Goal: Task Accomplishment & Management: Manage account settings

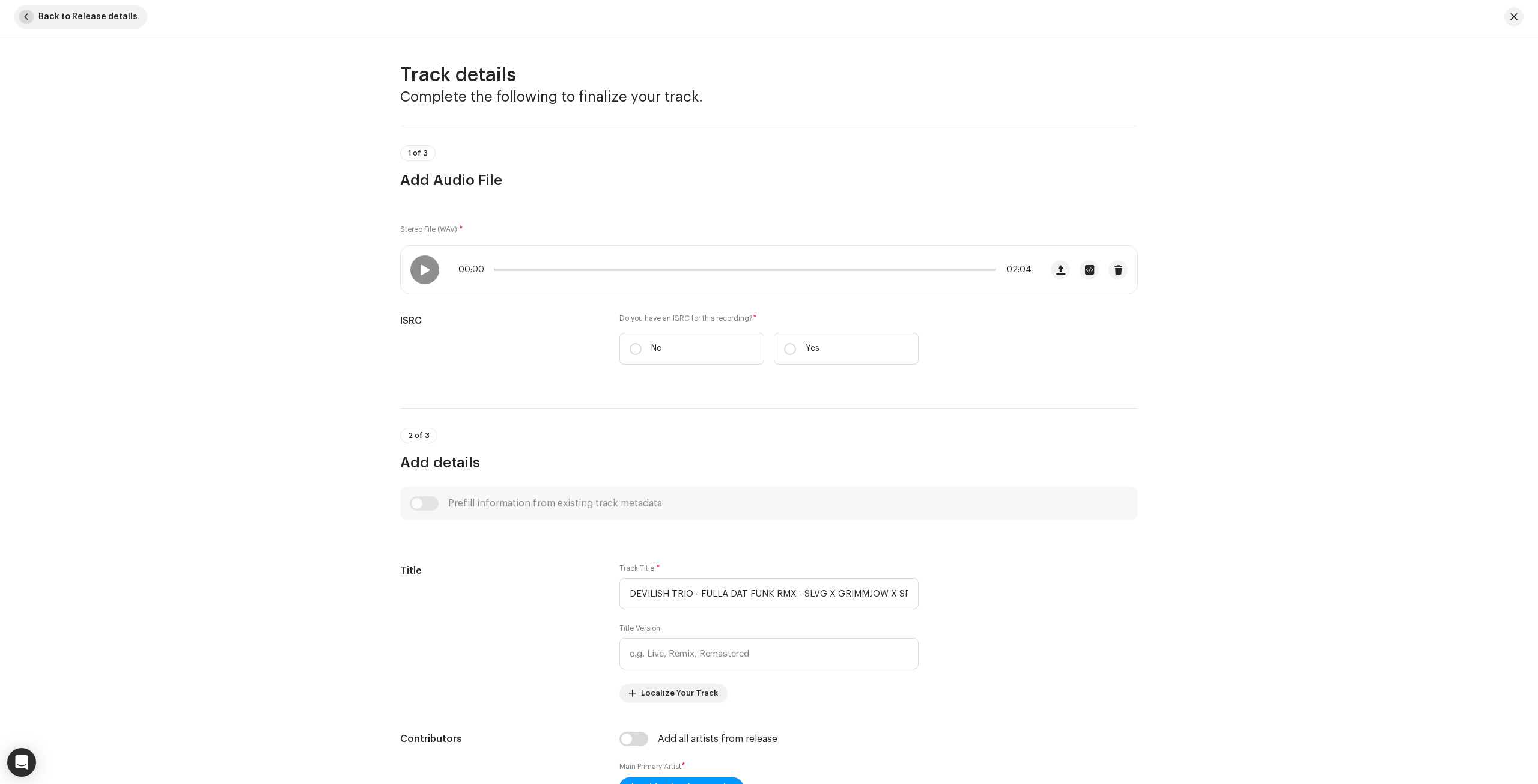
click at [31, 15] on span "button" at bounding box center [26, 17] width 15 height 15
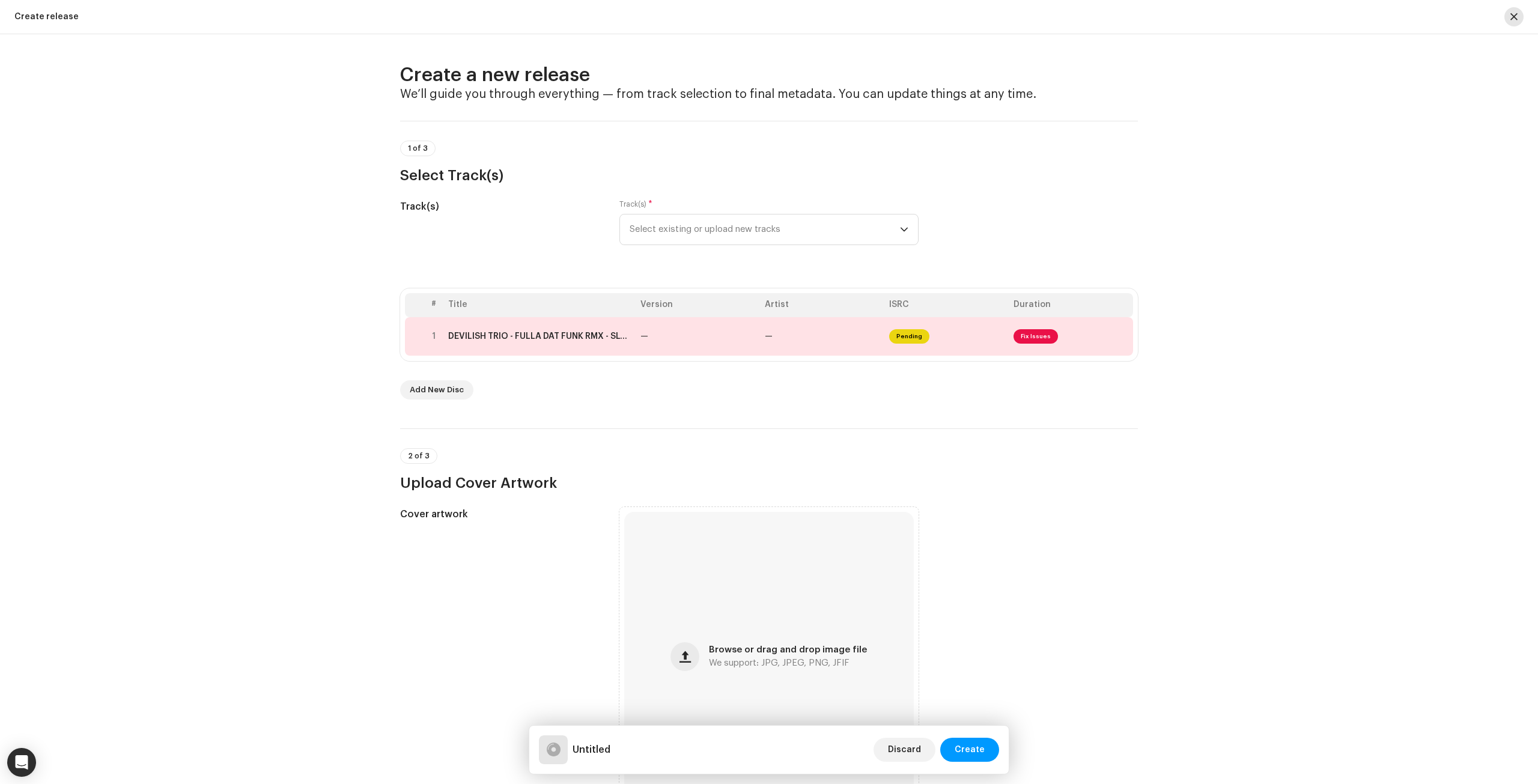
click at [1508, 17] on button "button" at bounding box center [1514, 16] width 19 height 19
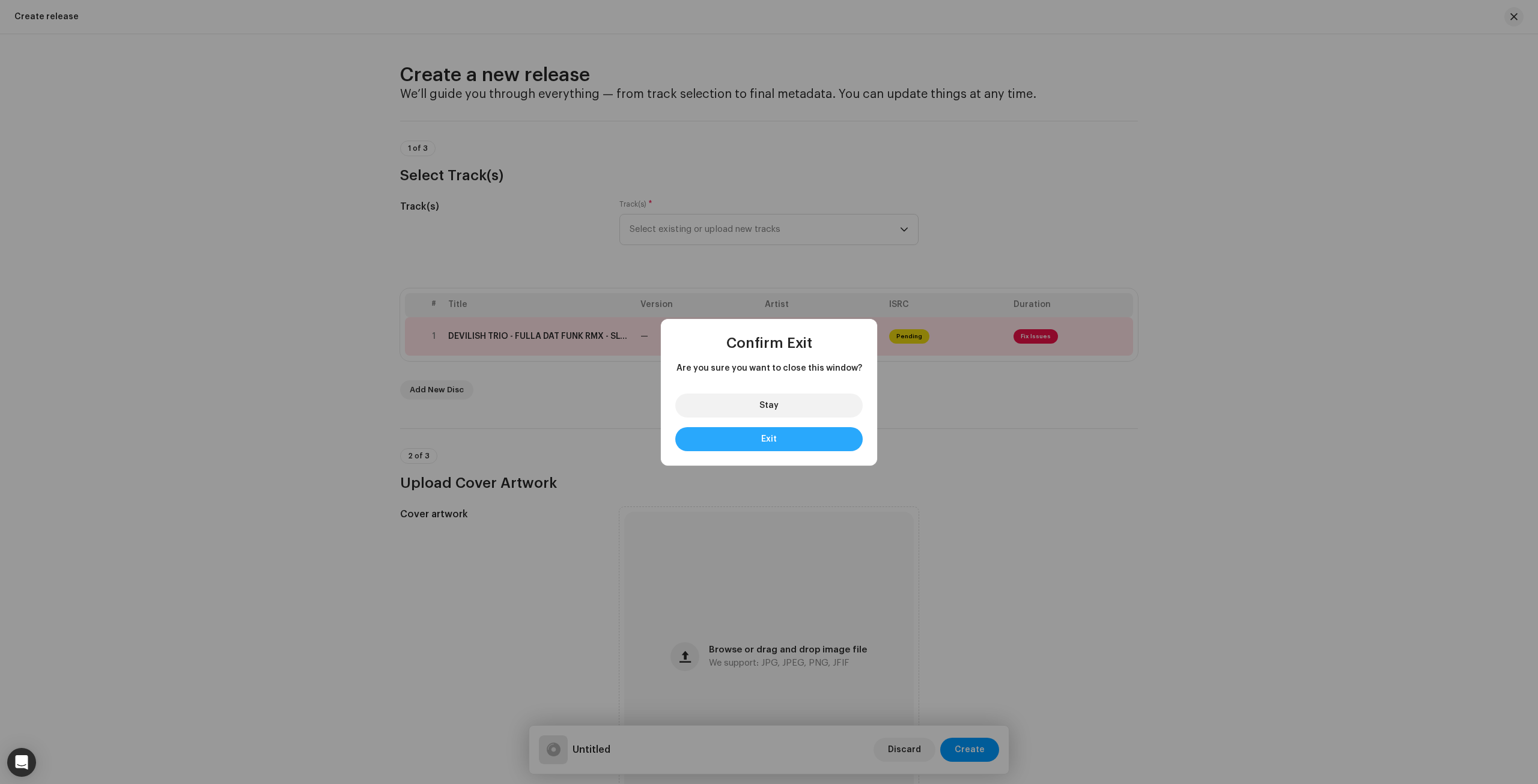
click at [781, 438] on button "Exit" at bounding box center [769, 439] width 187 height 24
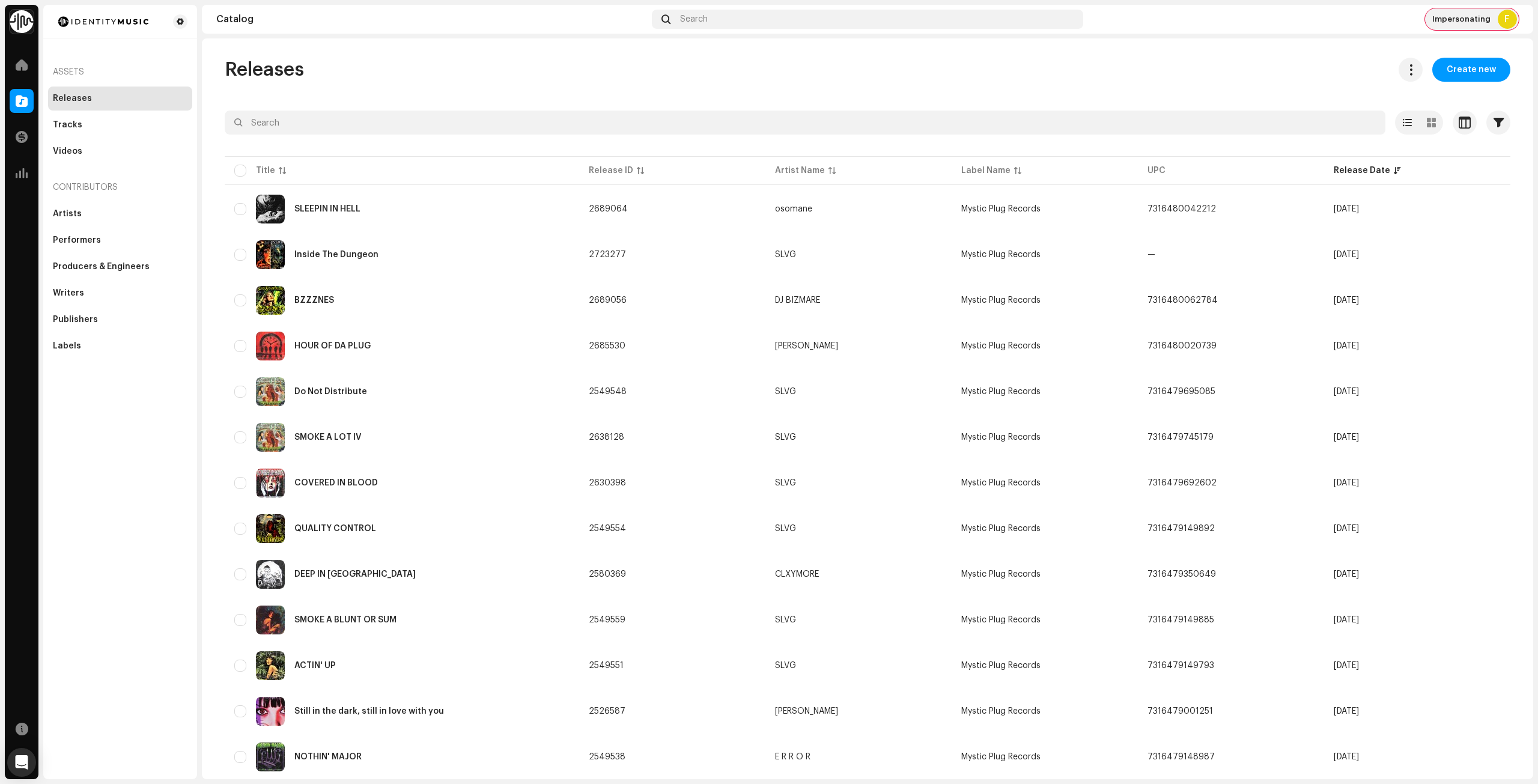
click at [1491, 11] on div "Impersonating F" at bounding box center [1472, 19] width 94 height 22
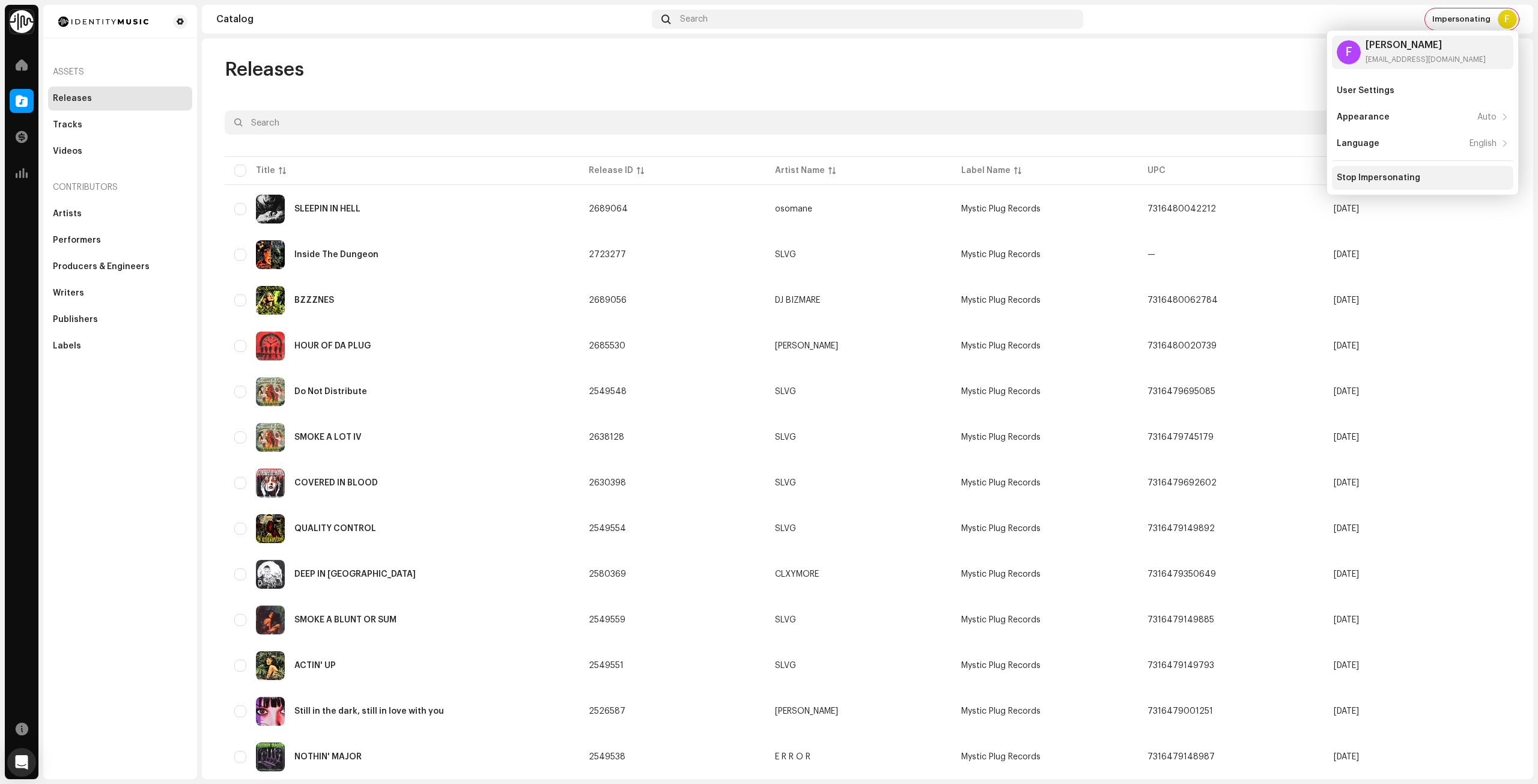
click at [1365, 179] on div "Stop Impersonating" at bounding box center [1378, 177] width 84 height 10
